Goal: Check status: Check status

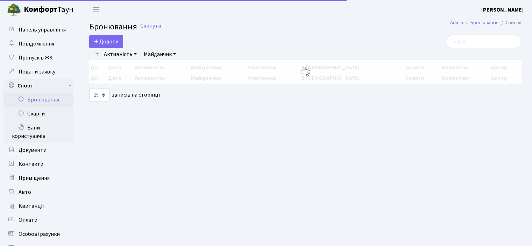
select select "25"
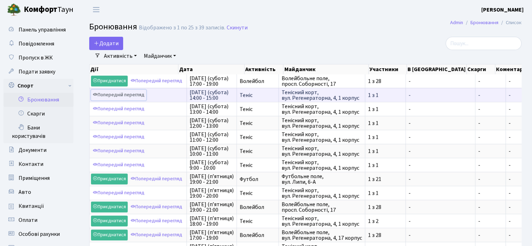
click at [127, 93] on link "Попередній перегляд" at bounding box center [118, 95] width 55 height 11
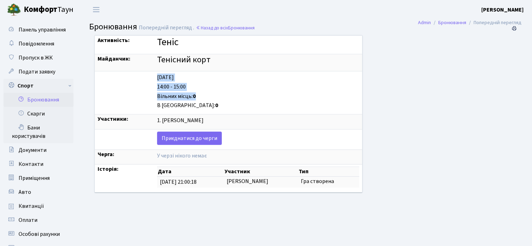
drag, startPoint x: 145, startPoint y: 95, endPoint x: 199, endPoint y: 93, distance: 53.9
click at [199, 93] on tr "Saturday 27.09 14:00 - 15:00 Вільних місць: 0 В черзі: 0" at bounding box center [228, 92] width 267 height 43
click at [199, 93] on div "Вільних місць: 0" at bounding box center [258, 96] width 202 height 8
